Goal: Information Seeking & Learning: Learn about a topic

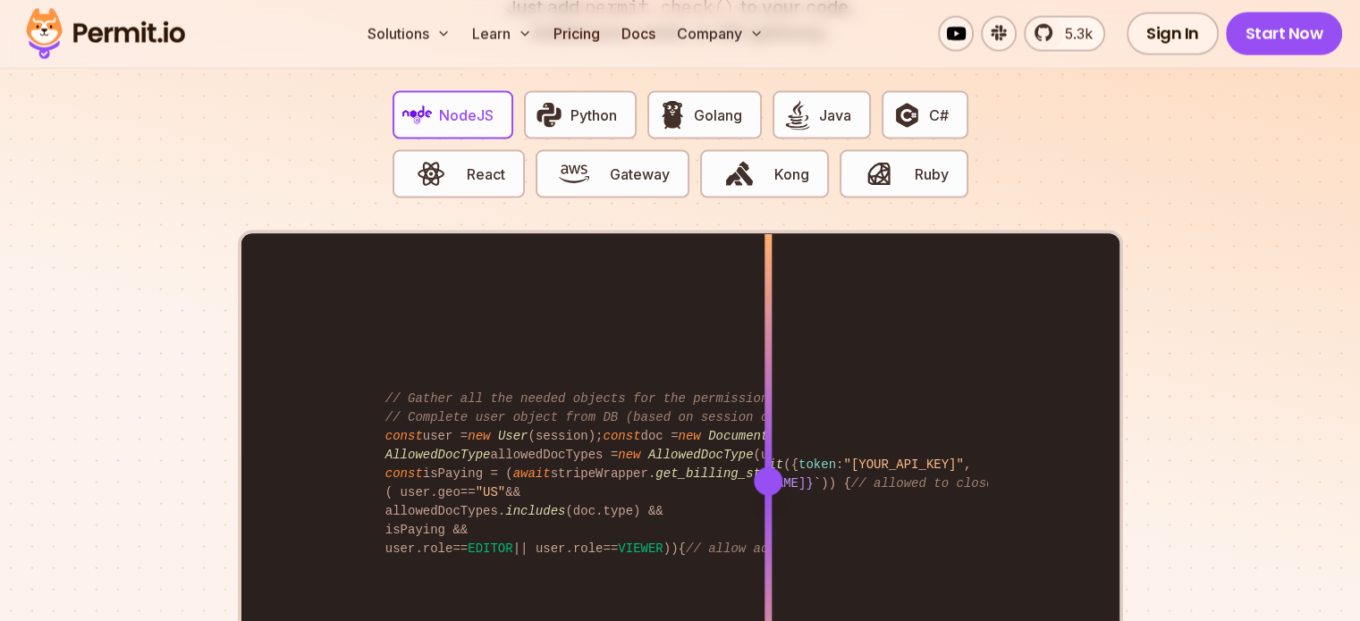
scroll to position [3544, 0]
click at [616, 105] on span "Python" at bounding box center [593, 115] width 46 height 21
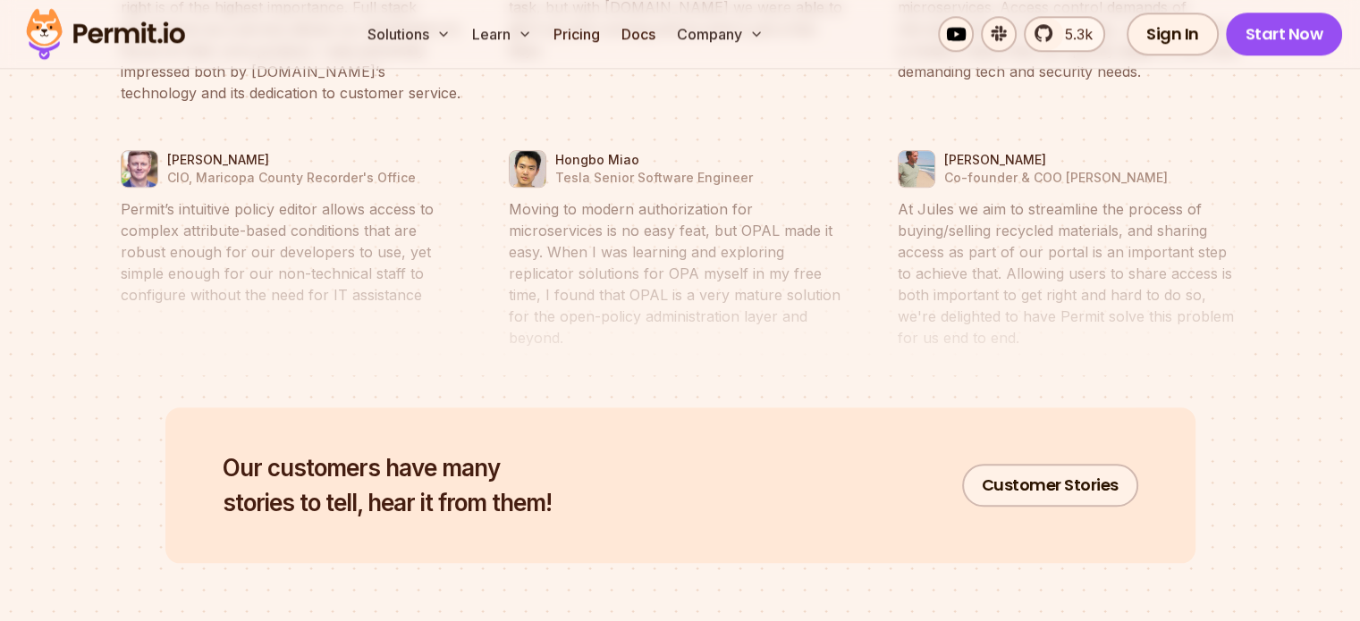
scroll to position [8588, 0]
click at [663, 38] on link "Docs" at bounding box center [638, 34] width 48 height 36
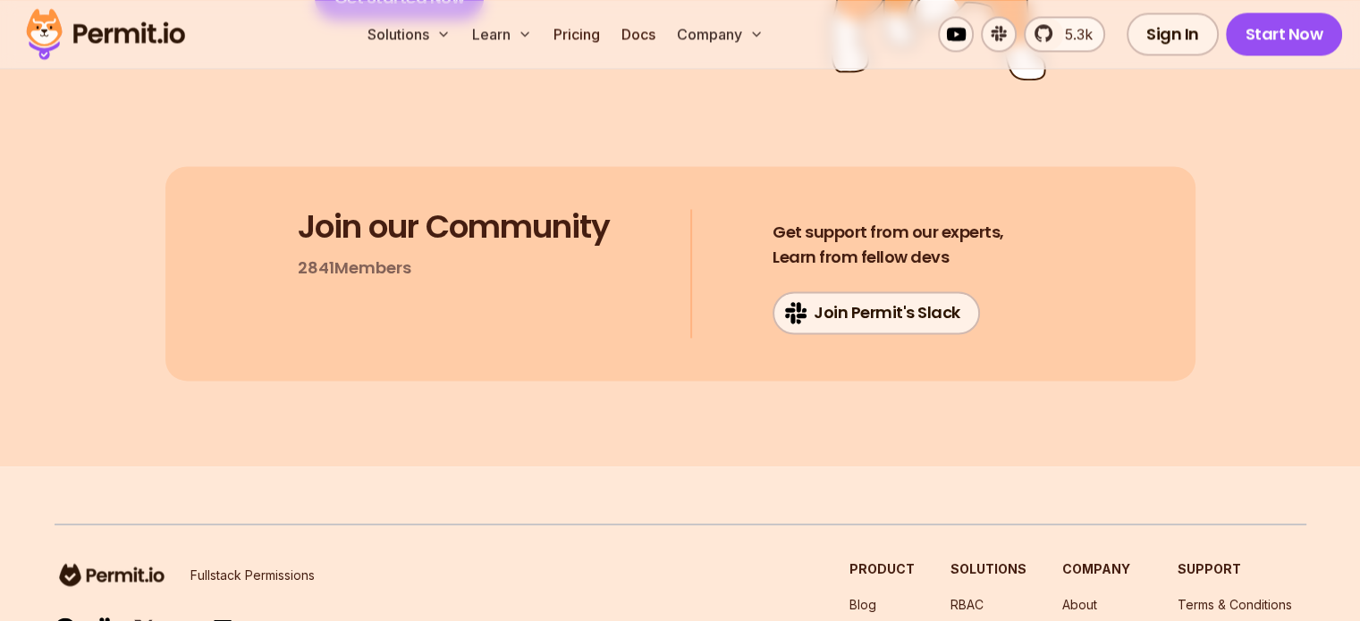
scroll to position [9770, 0]
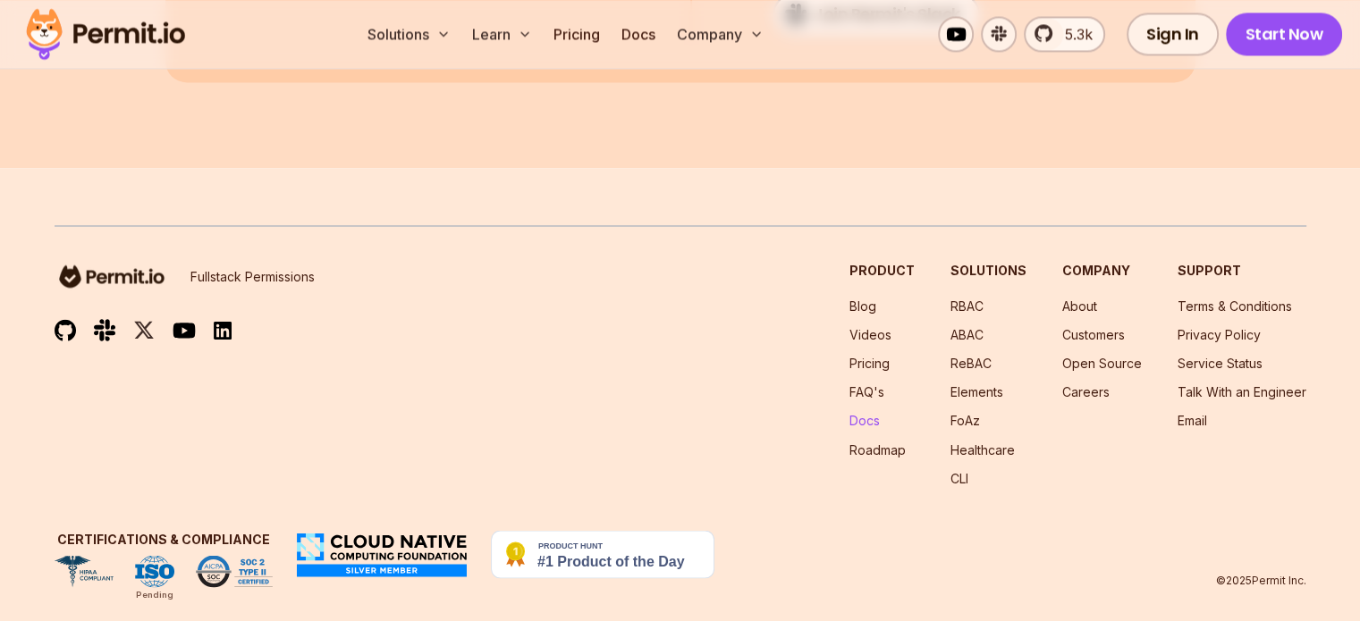
click at [849, 413] on link "Docs" at bounding box center [864, 420] width 30 height 15
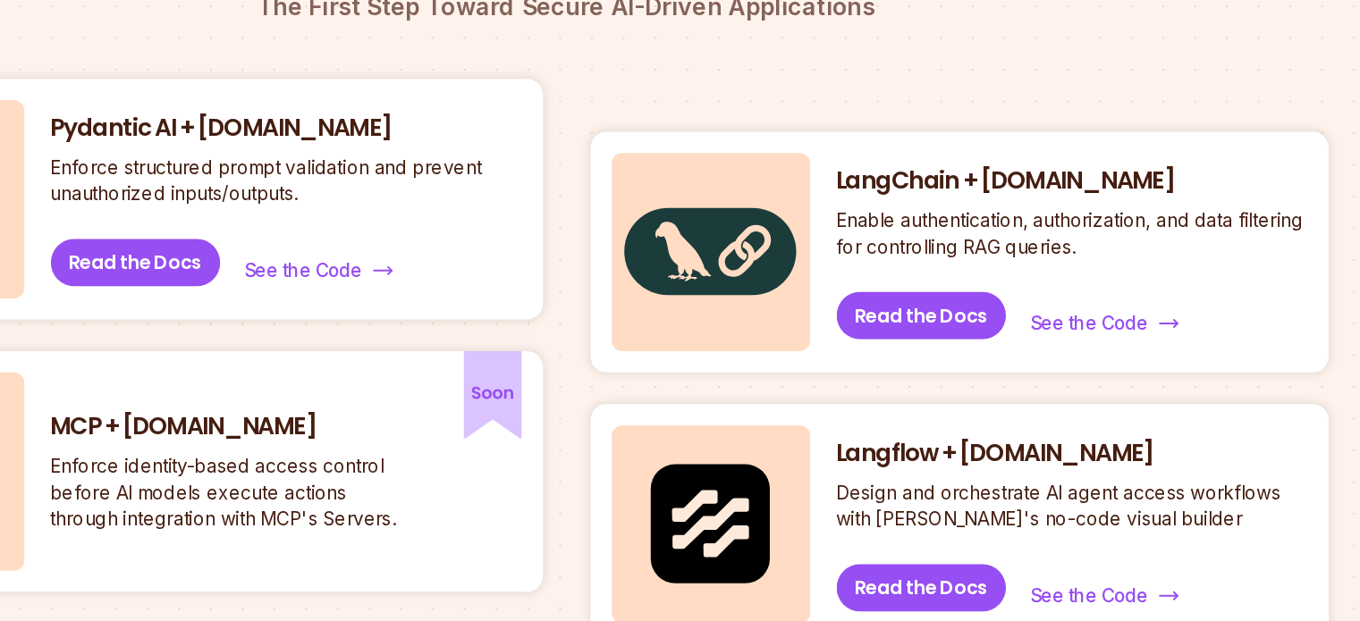
scroll to position [818, 0]
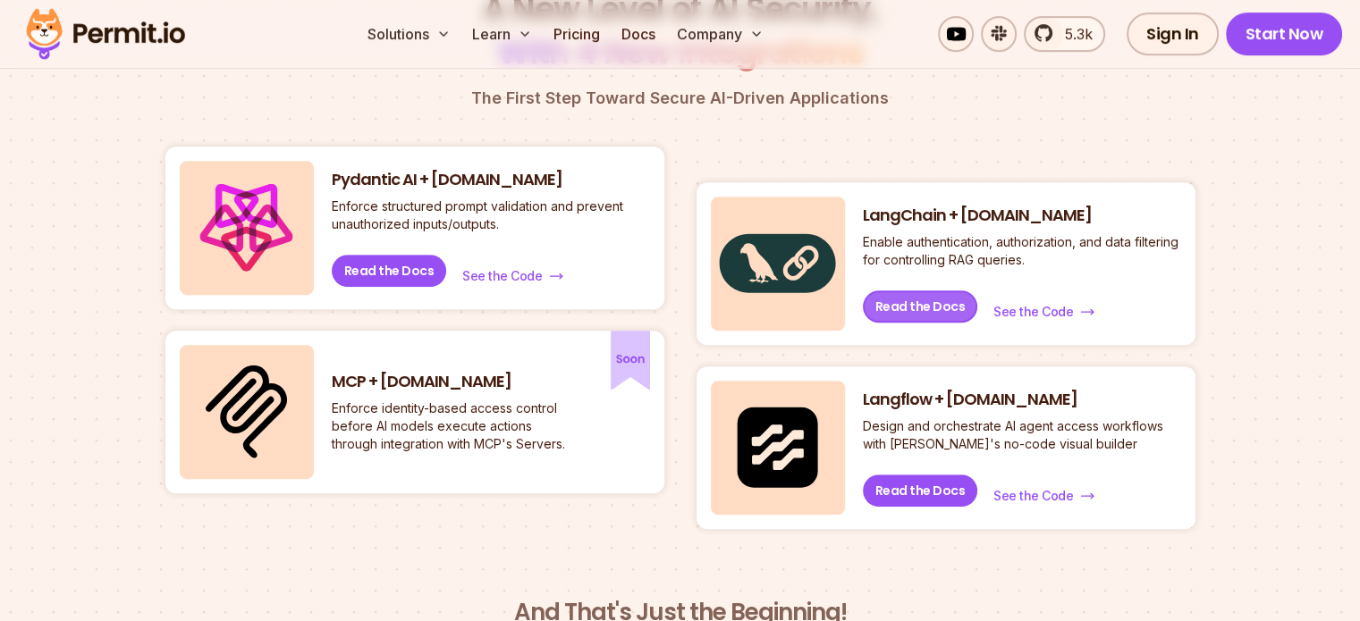
click at [909, 307] on link "Read the Docs" at bounding box center [920, 307] width 115 height 32
click at [471, 266] on link "See the Code" at bounding box center [512, 276] width 105 height 21
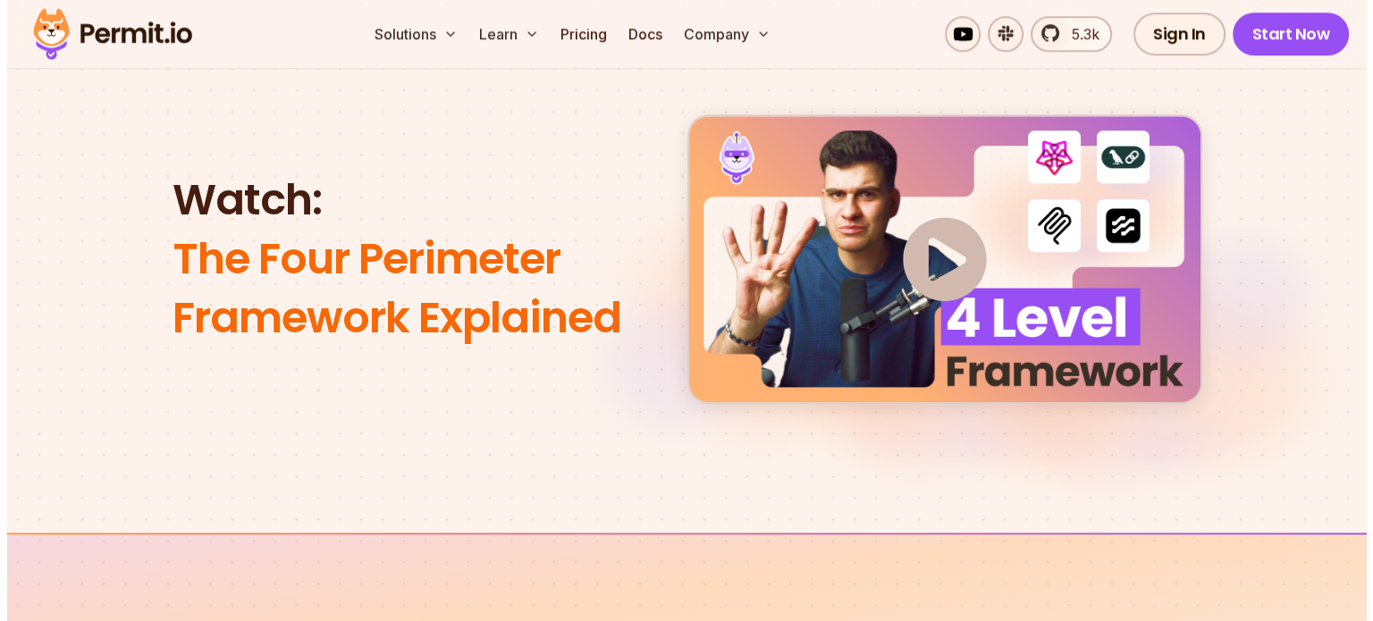
scroll to position [1599, 0]
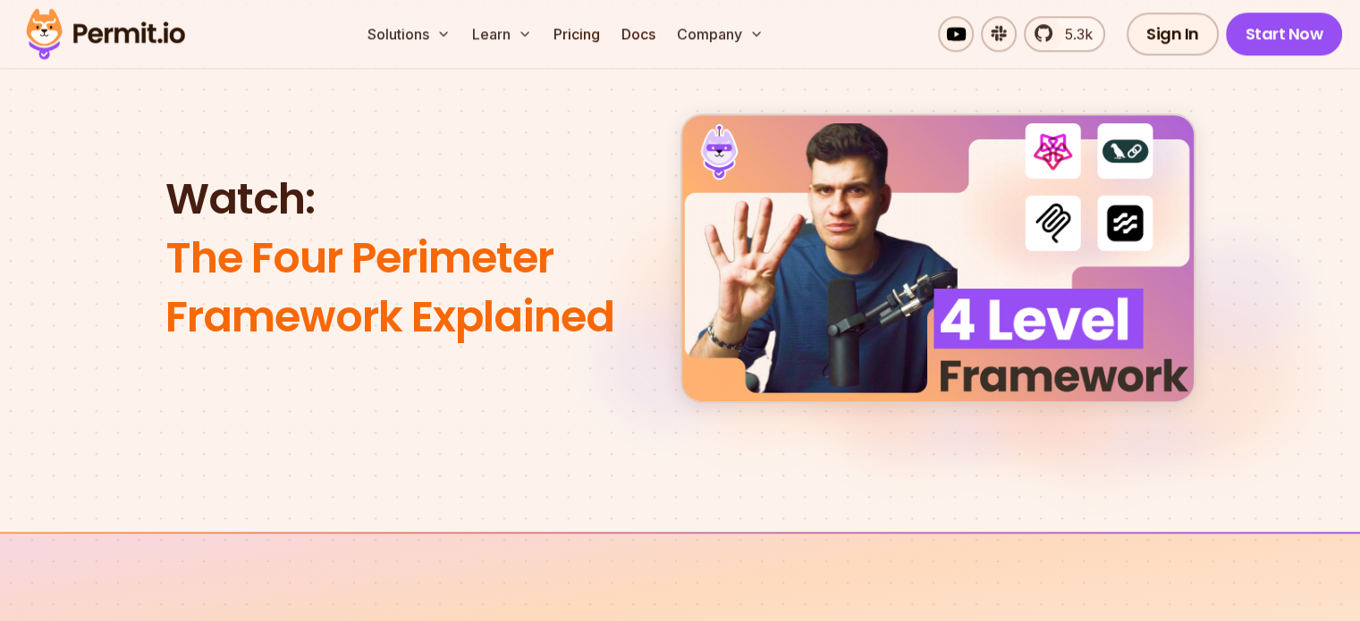
click at [808, 188] on img at bounding box center [937, 258] width 537 height 300
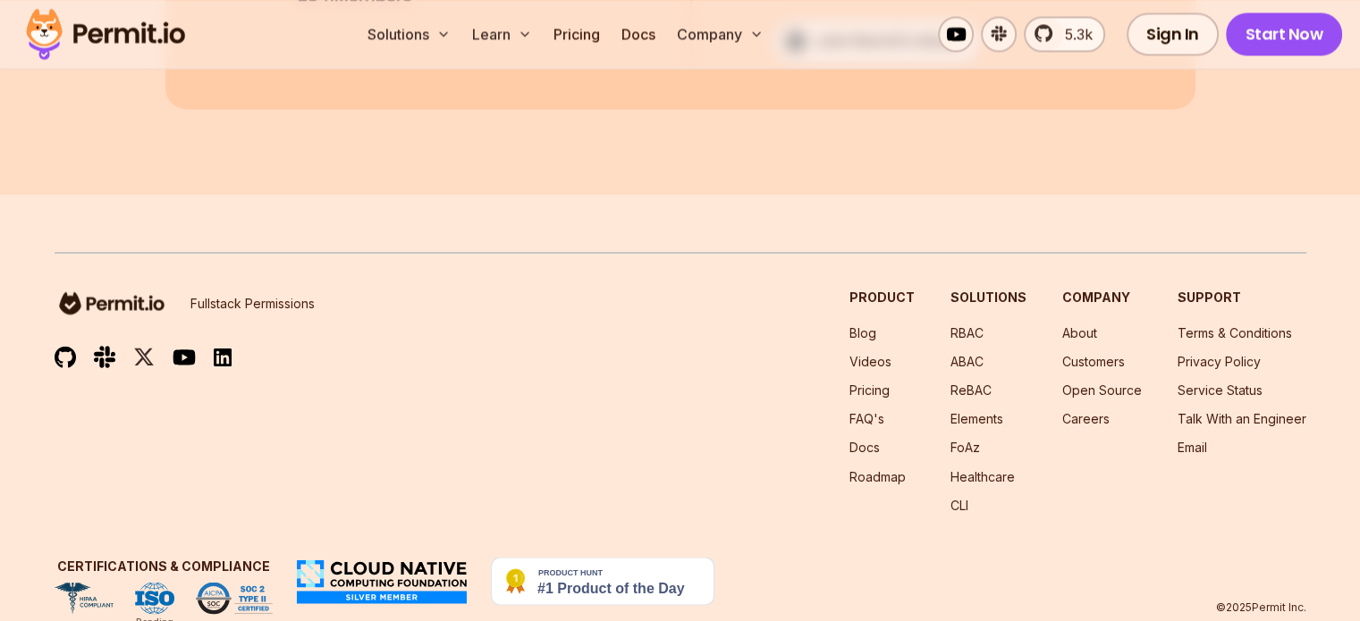
scroll to position [9770, 0]
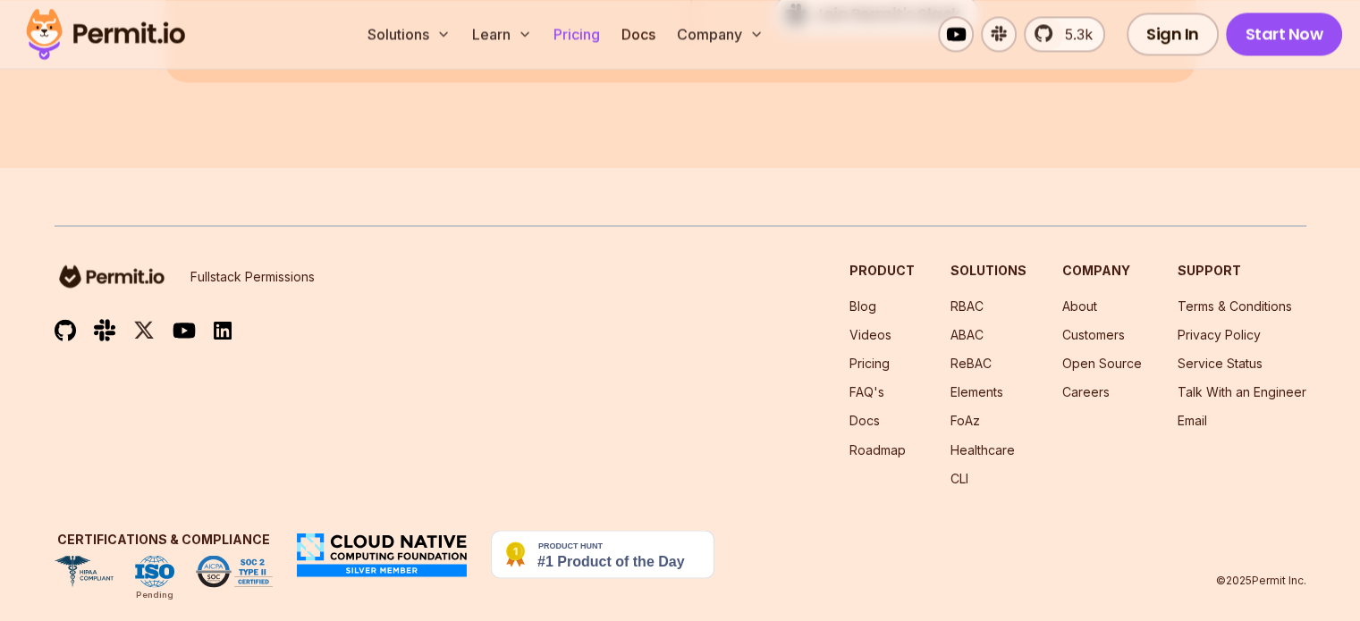
click at [607, 36] on link "Pricing" at bounding box center [576, 34] width 61 height 36
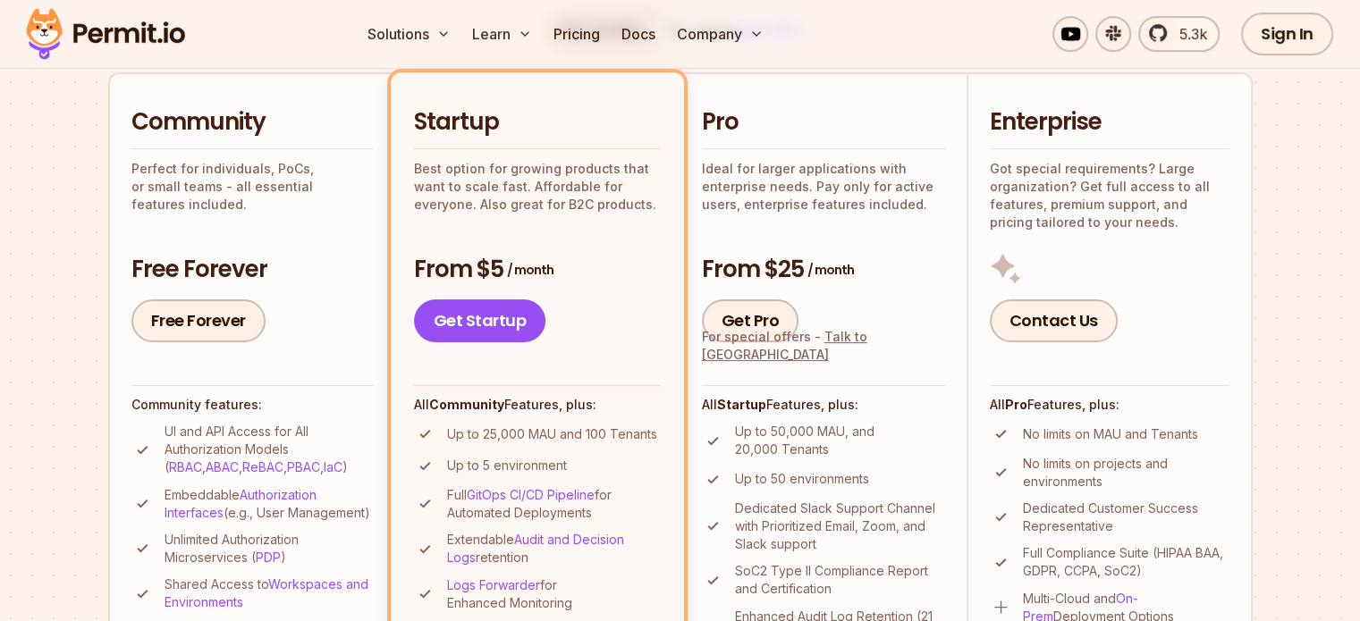
scroll to position [404, 0]
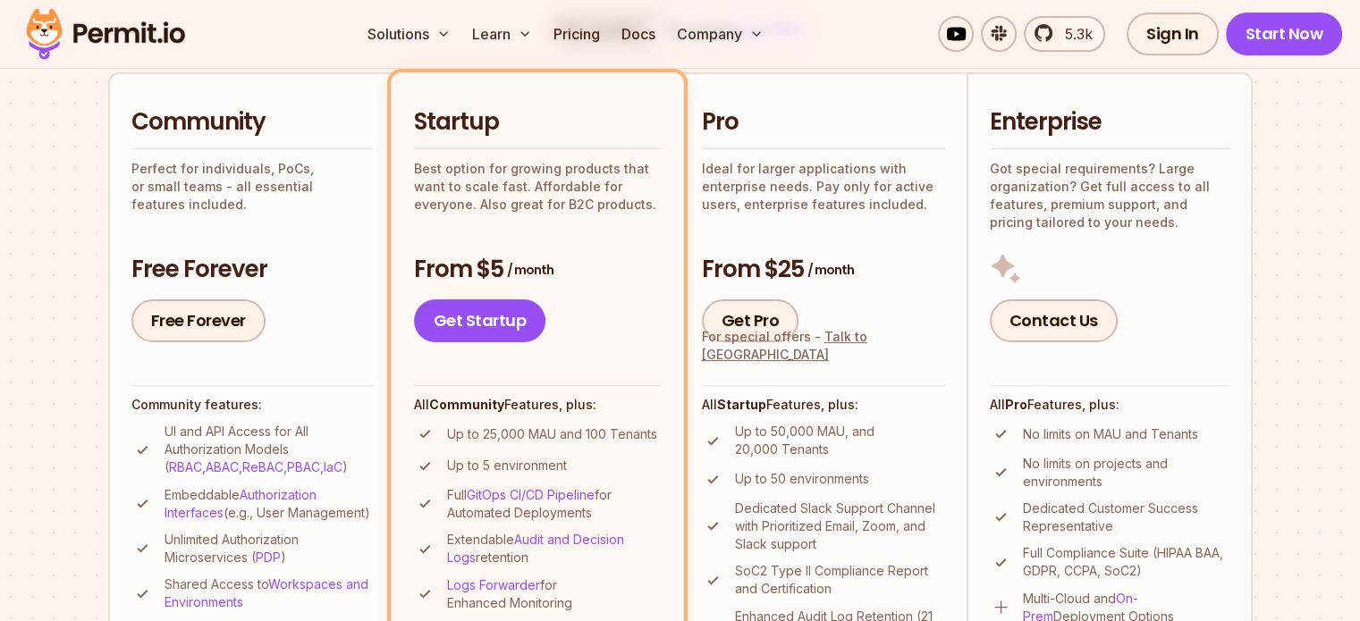
drag, startPoint x: 659, startPoint y: 319, endPoint x: 389, endPoint y: 253, distance: 278.0
click at [389, 253] on li "Community Perfect for individuals, PoCs, or small teams - all essential feature…" at bounding box center [251, 410] width 286 height 677
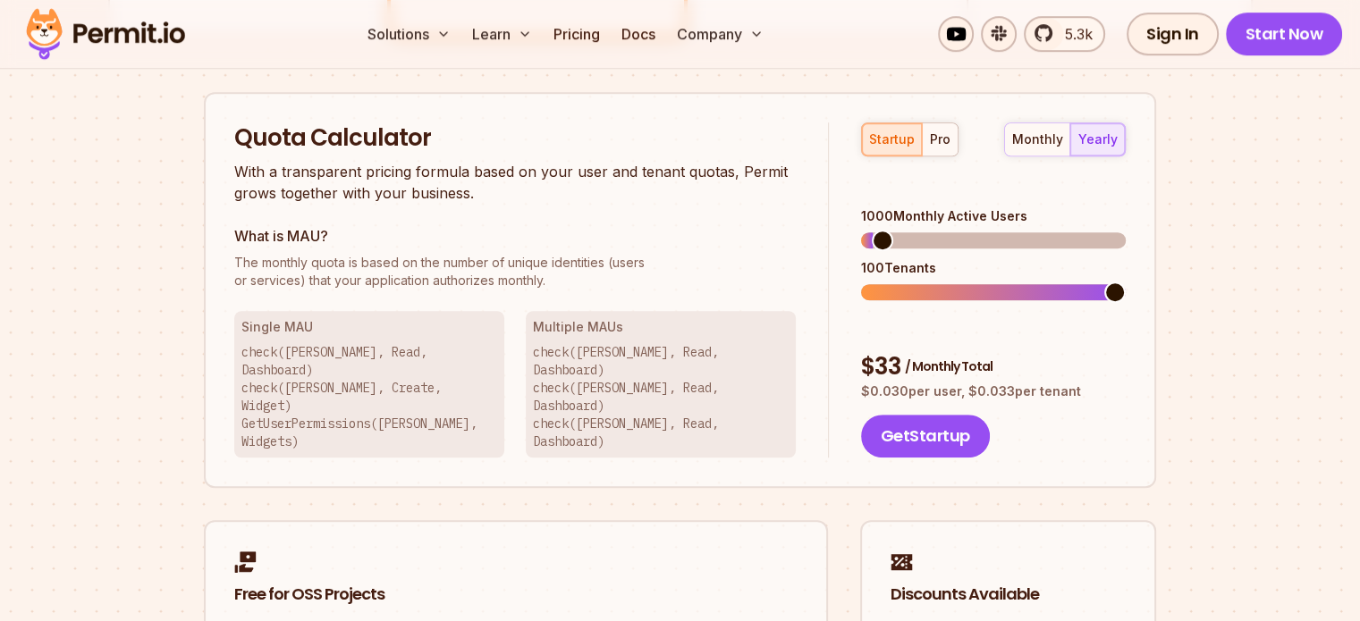
scroll to position [1119, 0]
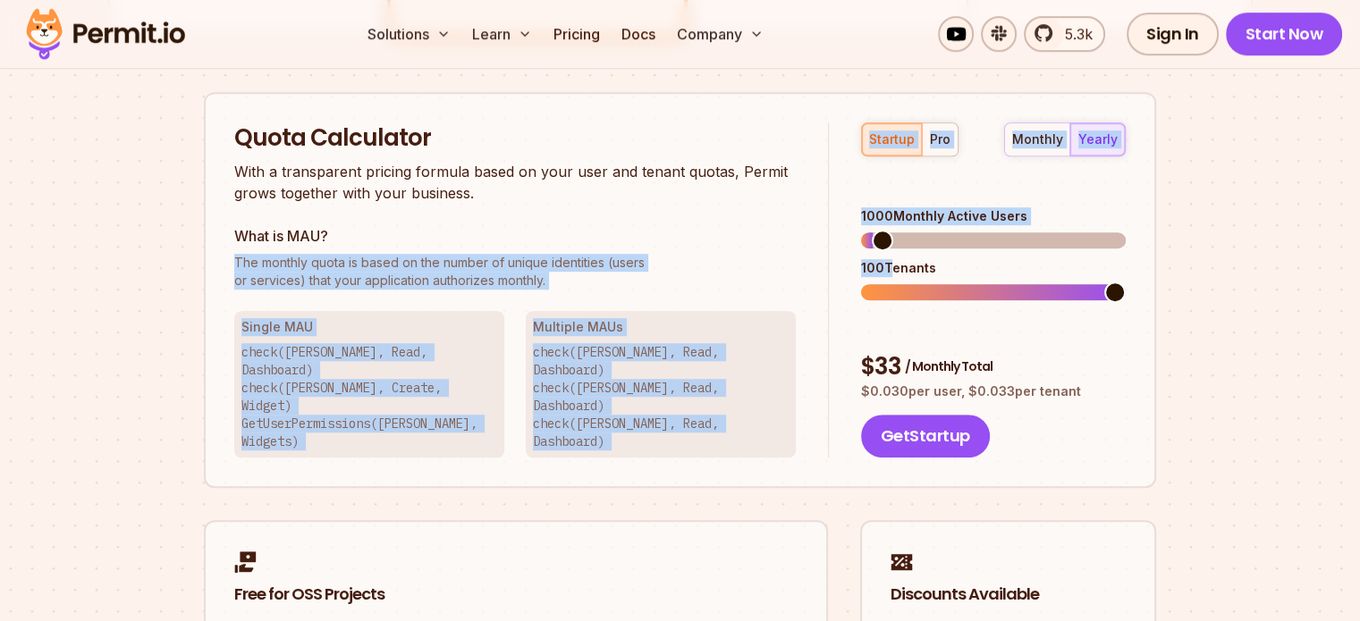
drag, startPoint x: 888, startPoint y: 228, endPoint x: 645, endPoint y: 253, distance: 244.5
click at [645, 253] on div "Quota Calculator With a transparent pricing formula based on your user and tena…" at bounding box center [680, 290] width 952 height 397
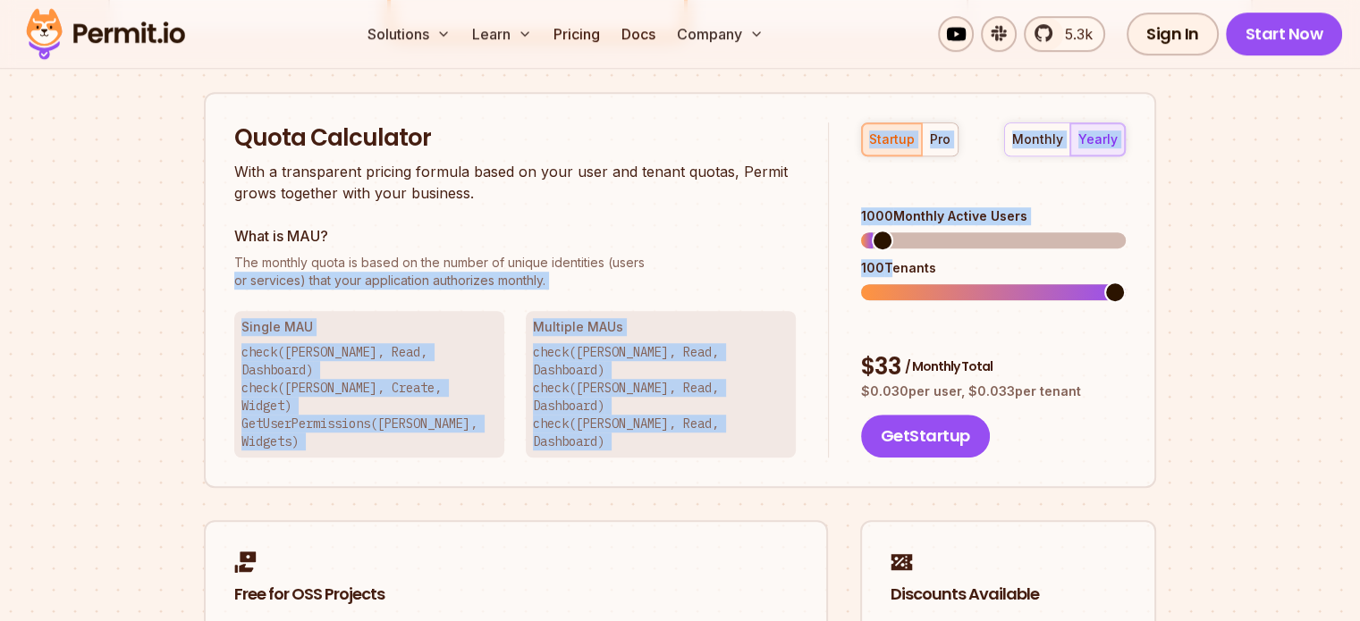
click at [645, 254] on span "The monthly quota is based on the number of unique identities (users" at bounding box center [515, 263] width 562 height 18
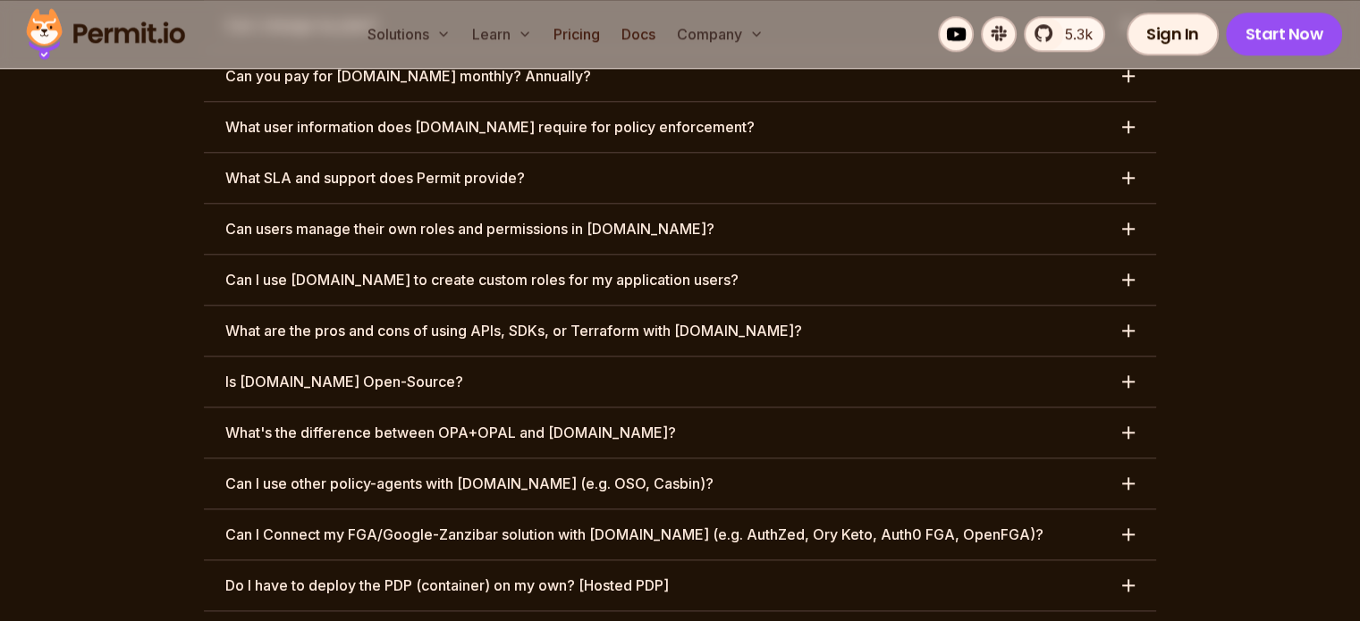
scroll to position [8757, 0]
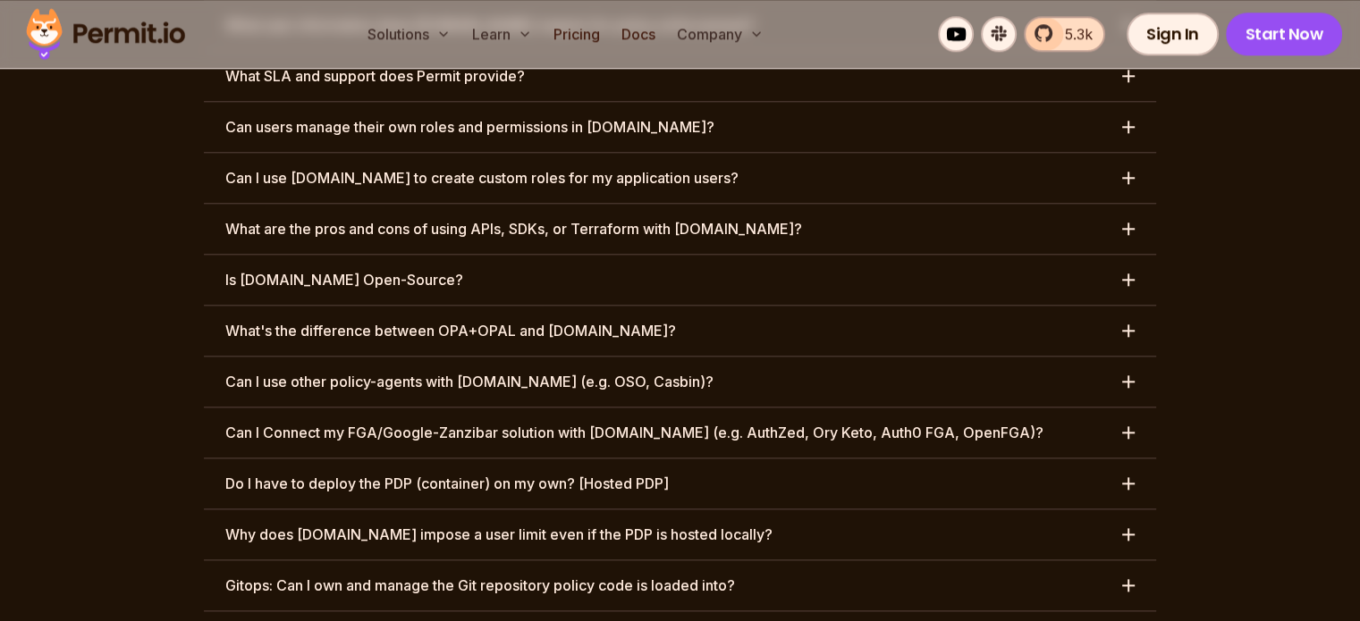
click at [1043, 37] on link "5.3k" at bounding box center [1064, 34] width 81 height 36
click at [597, 255] on button "Is Permit.io Open-Source?" at bounding box center [680, 280] width 952 height 50
